Goal: Task Accomplishment & Management: Use online tool/utility

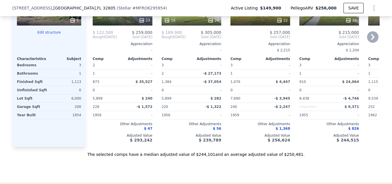
scroll to position [687, 0]
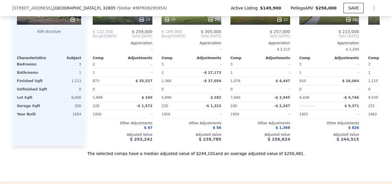
click at [44, 34] on button "Edit structure" at bounding box center [49, 31] width 64 height 5
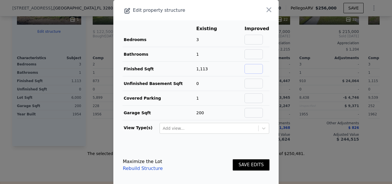
drag, startPoint x: 249, startPoint y: 70, endPoint x: 247, endPoint y: 14, distance: 56.0
click at [249, 70] on input "text" at bounding box center [253, 69] width 18 height 10
type input "1467"
drag, startPoint x: 248, startPoint y: 40, endPoint x: 242, endPoint y: 3, distance: 36.8
click at [248, 40] on input "text" at bounding box center [253, 40] width 18 height 10
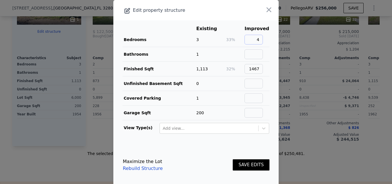
type input "4"
click at [256, 52] on input "text" at bounding box center [253, 54] width 18 height 10
type input "3"
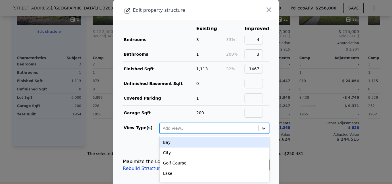
click at [259, 129] on div at bounding box center [264, 128] width 10 height 10
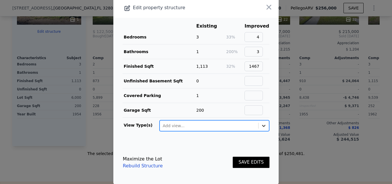
click at [261, 123] on icon at bounding box center [264, 126] width 6 height 6
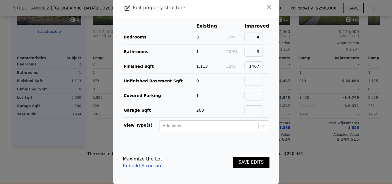
click at [250, 159] on button "SAVE EDITS" at bounding box center [251, 162] width 37 height 11
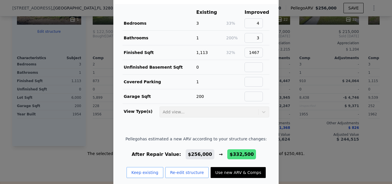
scroll to position [24, 0]
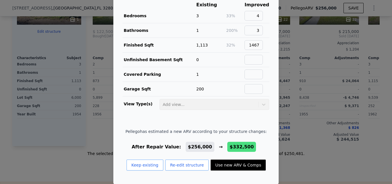
click at [247, 167] on button "Use new ARV & Comps" at bounding box center [238, 165] width 55 height 11
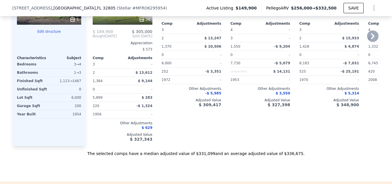
type input "3"
type input "1076"
type input "1704"
type input "9990"
checkbox input "true"
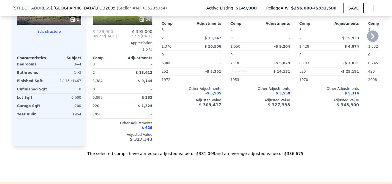
checkbox input "true"
type input "$ 332,500"
type input "$ 151,813"
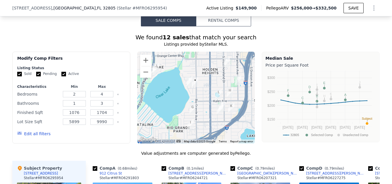
scroll to position [486, 0]
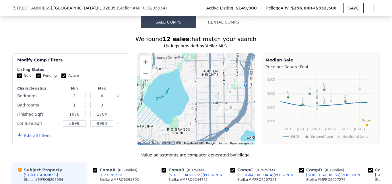
click at [147, 67] on button "Zoom in" at bounding box center [145, 61] width 11 height 11
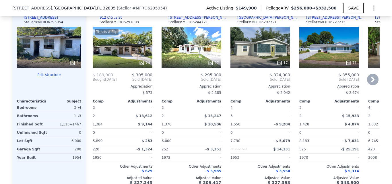
scroll to position [629, 0]
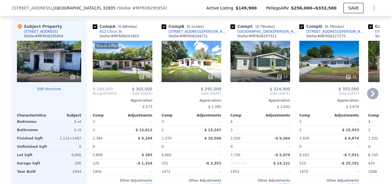
click at [191, 61] on div "27" at bounding box center [192, 61] width 60 height 41
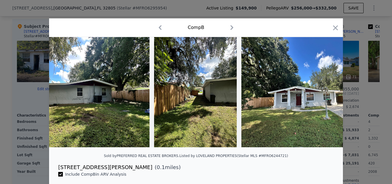
scroll to position [0, 3407]
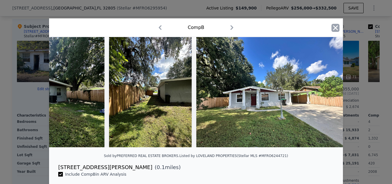
click at [335, 25] on icon "button" at bounding box center [335, 28] width 8 height 8
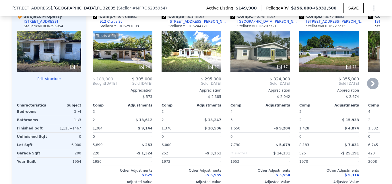
scroll to position [629, 0]
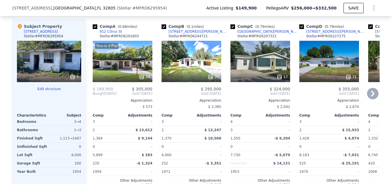
click at [372, 94] on icon at bounding box center [372, 93] width 11 height 11
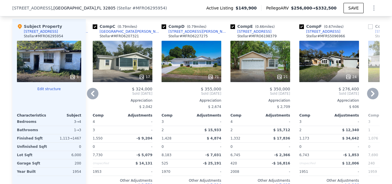
click at [87, 96] on icon at bounding box center [92, 93] width 11 height 11
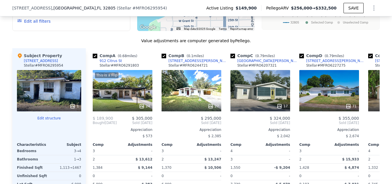
scroll to position [603, 0]
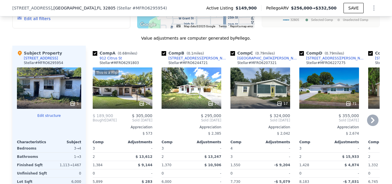
click at [192, 99] on div "27" at bounding box center [192, 87] width 60 height 41
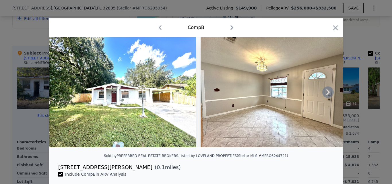
scroll to position [57, 0]
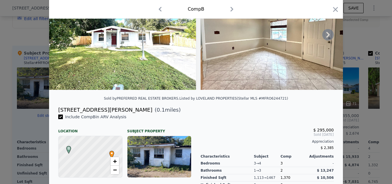
click at [324, 39] on icon at bounding box center [327, 34] width 11 height 11
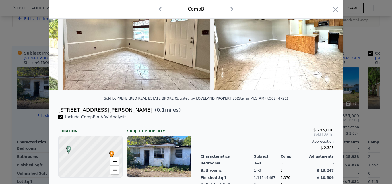
click at [325, 36] on img at bounding box center [287, 35] width 147 height 110
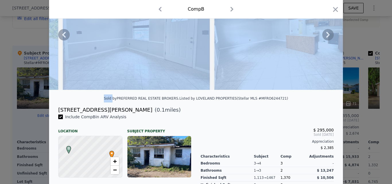
click at [325, 36] on icon at bounding box center [327, 34] width 11 height 11
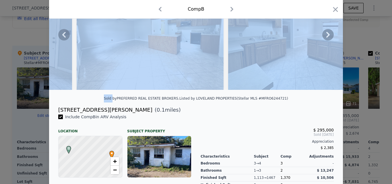
click at [326, 37] on icon at bounding box center [327, 34] width 11 height 11
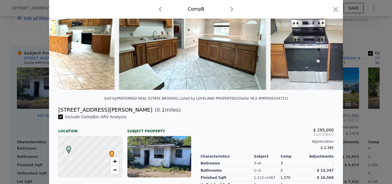
scroll to position [0, 413]
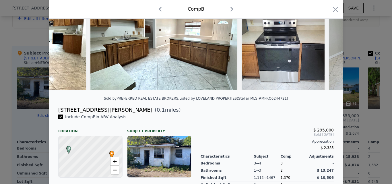
click at [300, 114] on div "[STREET_ADDRESS][PERSON_NAME] ( 0.1 miles)" at bounding box center [196, 110] width 285 height 8
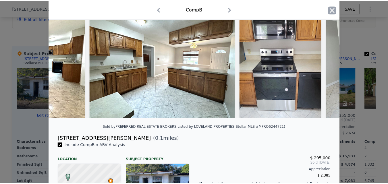
scroll to position [29, 0]
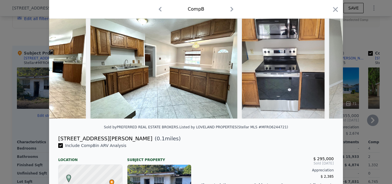
drag, startPoint x: 337, startPoint y: 10, endPoint x: 194, endPoint y: 107, distance: 172.1
click at [336, 10] on icon "button" at bounding box center [335, 9] width 8 height 8
